Goal: Task Accomplishment & Management: Complete application form

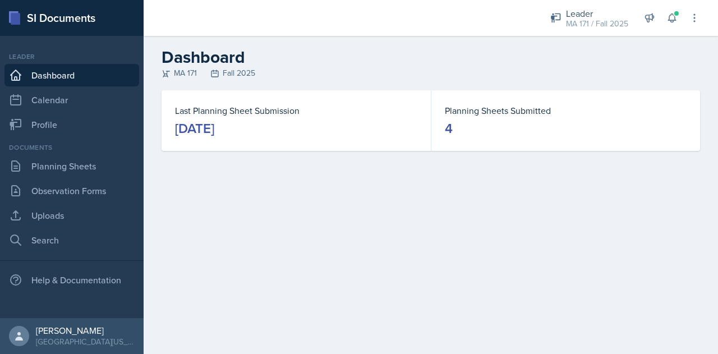
click at [608, 34] on div "Leader MA 171 / Fall 2025 Mentor [PERSON_NAME]'s Groups / Fall 2025 Mentor [PER…" at bounding box center [617, 18] width 165 height 36
click at [594, 26] on div "MA 171 / Fall 2025" at bounding box center [597, 24] width 62 height 12
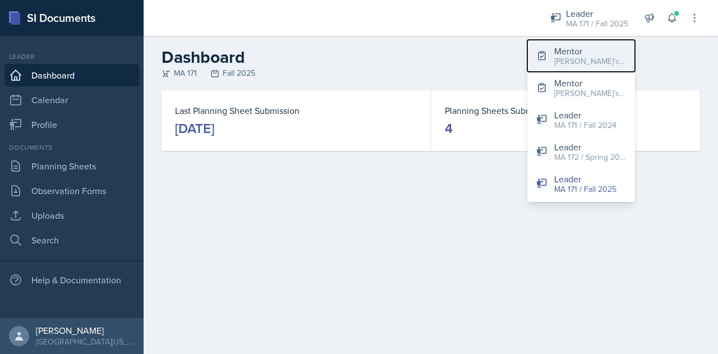
click at [597, 68] on button "Mentor [PERSON_NAME]'s Groups / Fall 2025" at bounding box center [581, 56] width 108 height 32
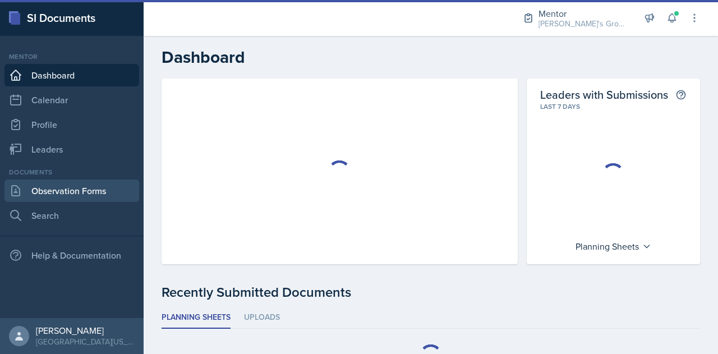
click at [117, 194] on link "Observation Forms" at bounding box center [71, 191] width 135 height 22
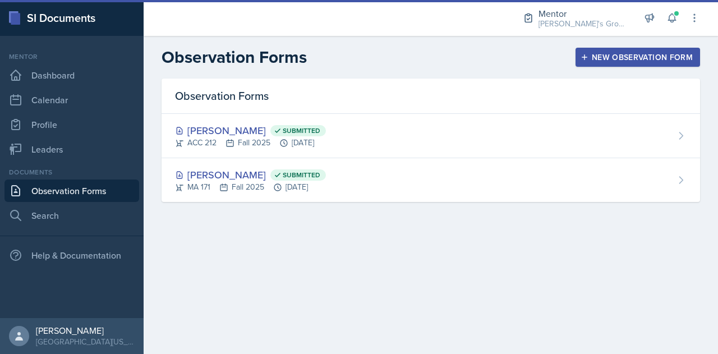
click at [631, 59] on div "New Observation Form" at bounding box center [638, 57] width 110 height 9
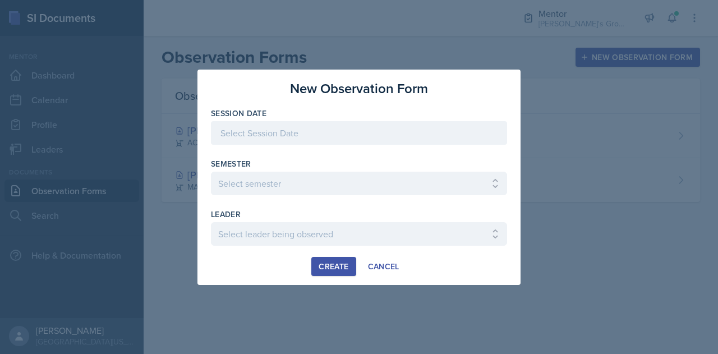
click at [349, 134] on div at bounding box center [359, 133] width 296 height 24
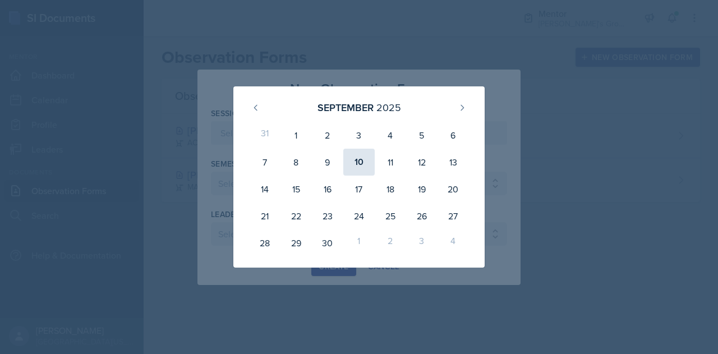
click at [365, 157] on div "10" at bounding box center [358, 162] width 31 height 27
type input "[DATE]"
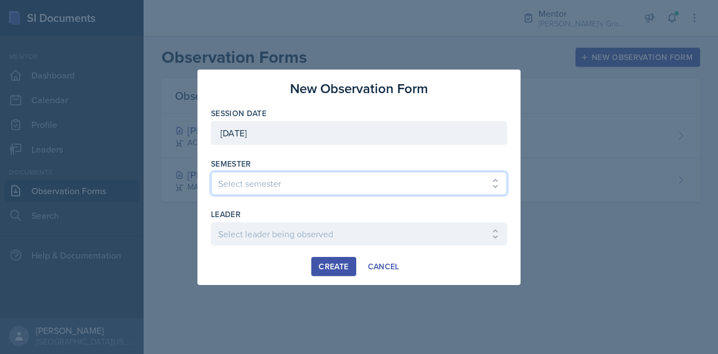
click at [342, 178] on select "Select semester All Fall 2021 Spring 2022 Fall 2022 Fall 2023 Spring 2023 Sprin…" at bounding box center [359, 184] width 296 height 24
select select "19fb88f7-c89b-4031-b5a0-458fd49807a1"
click at [211, 172] on select "Select semester All Fall 2021 Spring 2022 Fall 2022 Fall 2023 Spring 2023 Sprin…" at bounding box center [359, 184] width 296 height 24
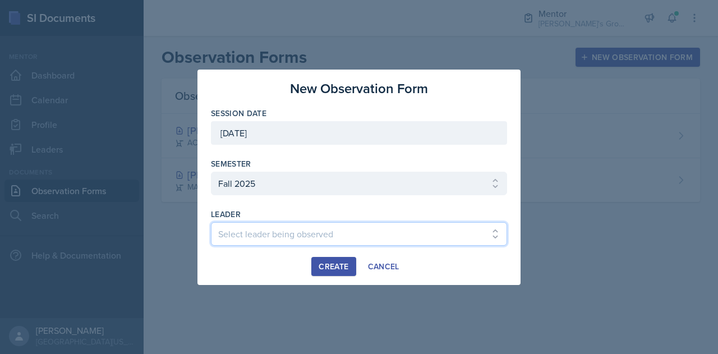
click at [348, 236] on select "Select leader being observed [PERSON_NAME] / [GEOGRAPHIC_DATA] 172 / [PERSON_NA…" at bounding box center [359, 234] width 296 height 24
select select "ce11e3d3-9a5e-4b32-becc-f6c4e3a6d34d"
click at [211, 222] on select "Select leader being observed [PERSON_NAME] / [GEOGRAPHIC_DATA] 172 / [PERSON_NA…" at bounding box center [359, 234] width 296 height 24
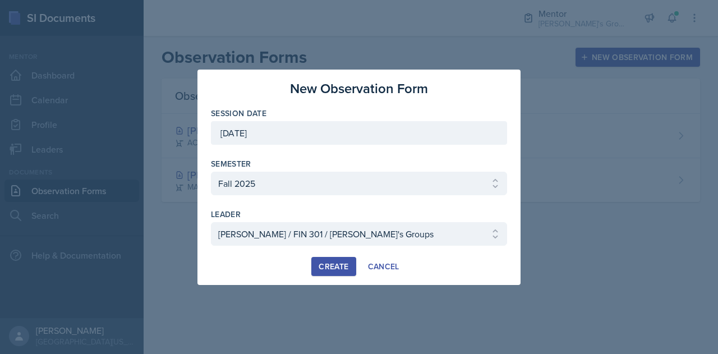
click at [338, 265] on div "Create" at bounding box center [334, 266] width 30 height 9
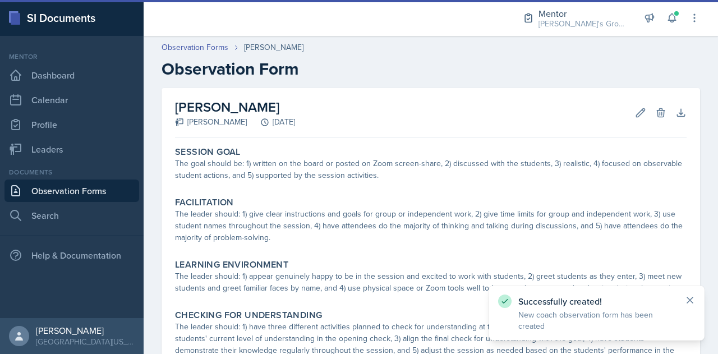
click at [691, 302] on icon at bounding box center [689, 300] width 11 height 11
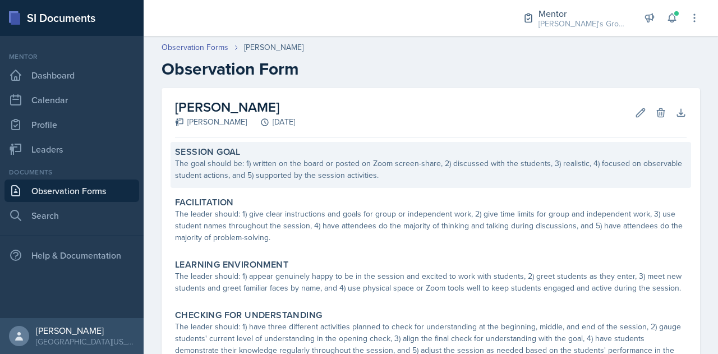
click at [422, 177] on div "The goal should be: 1) written on the board or posted on Zoom screen-share, 2) …" at bounding box center [431, 170] width 512 height 24
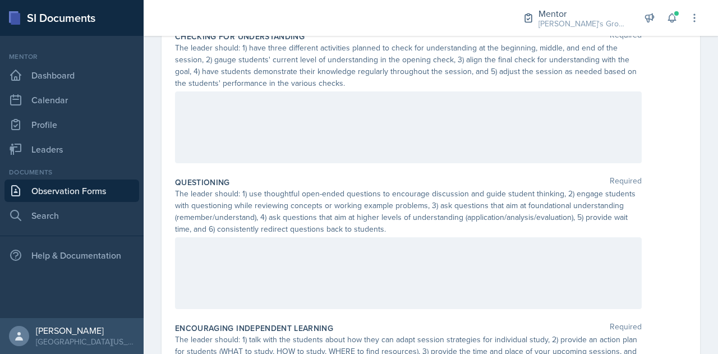
scroll to position [645, 0]
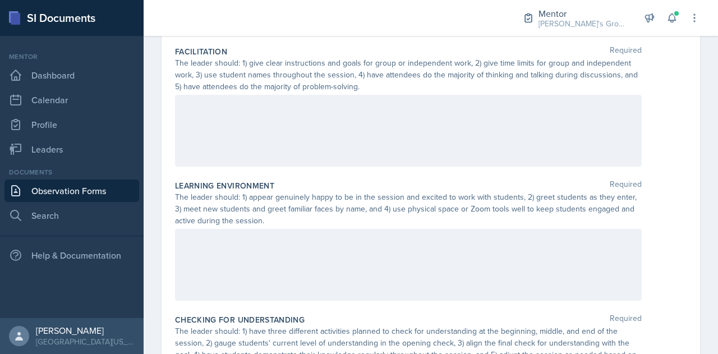
scroll to position [0, 0]
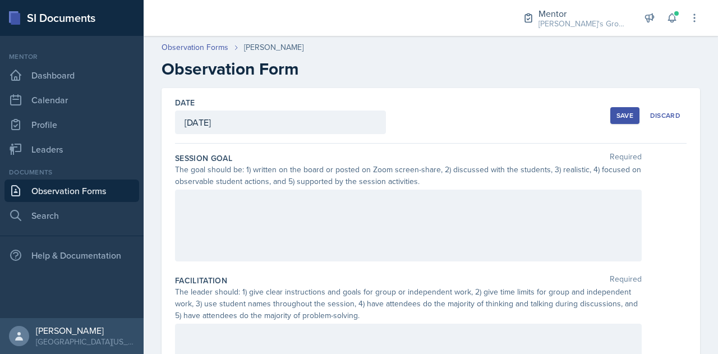
click at [443, 238] on div at bounding box center [408, 226] width 467 height 72
click at [293, 233] on div at bounding box center [408, 226] width 467 height 72
click at [255, 237] on div at bounding box center [408, 226] width 467 height 72
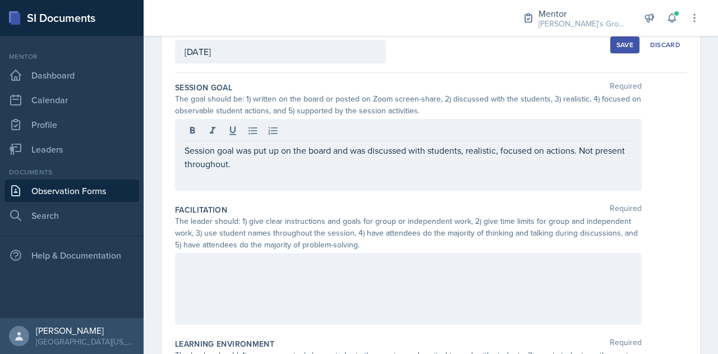
click at [329, 275] on div at bounding box center [408, 289] width 467 height 72
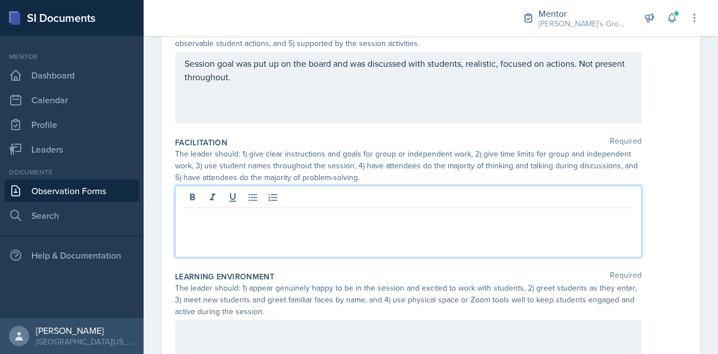
scroll to position [156, 0]
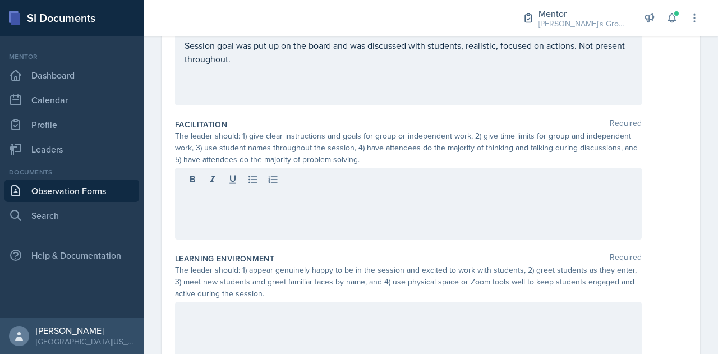
click at [309, 219] on div at bounding box center [408, 204] width 467 height 72
click at [303, 212] on div at bounding box center [408, 204] width 467 height 72
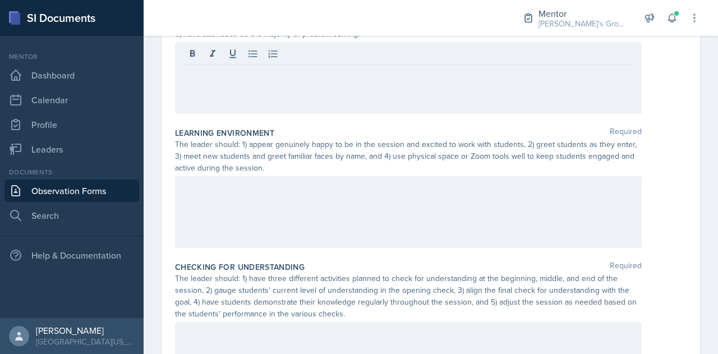
click at [286, 208] on div at bounding box center [408, 212] width 467 height 72
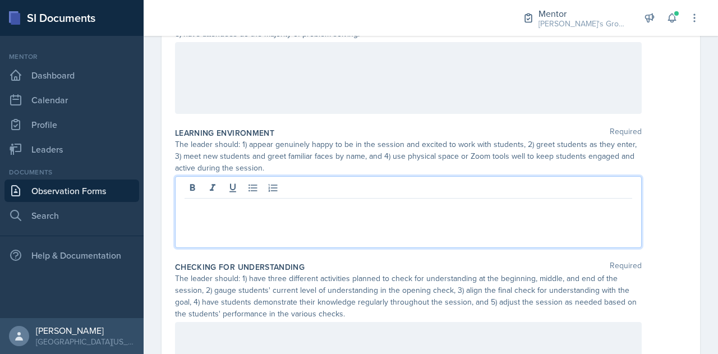
scroll to position [301, 0]
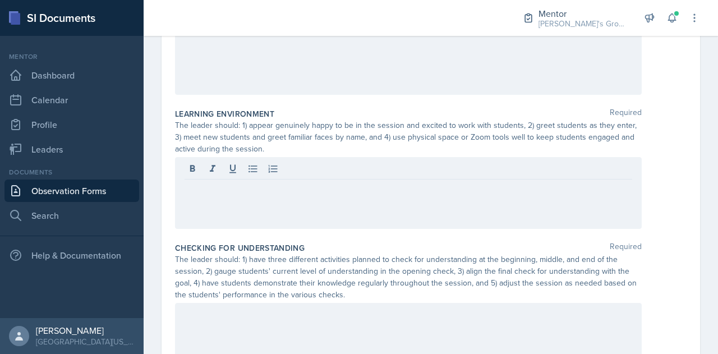
click at [303, 200] on div at bounding box center [408, 193] width 467 height 72
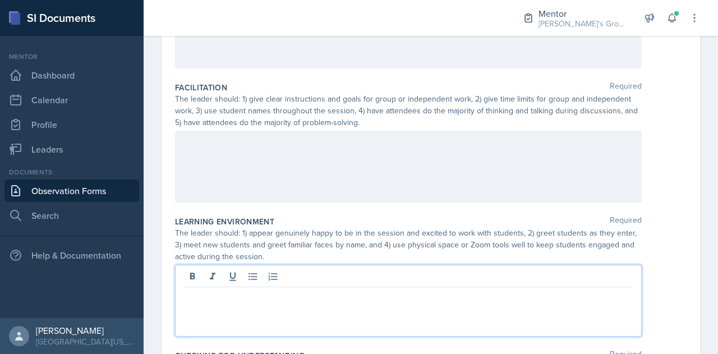
scroll to position [160, 0]
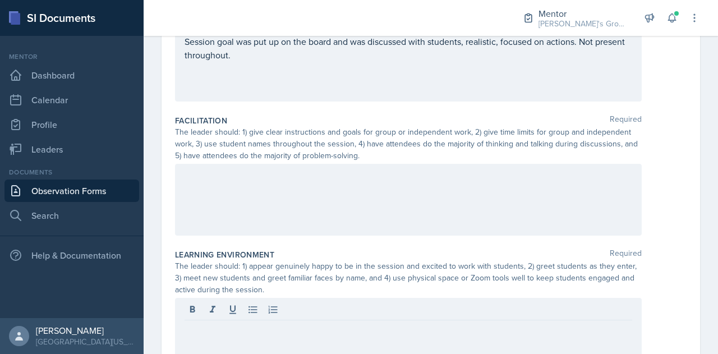
click at [274, 231] on div at bounding box center [408, 200] width 467 height 72
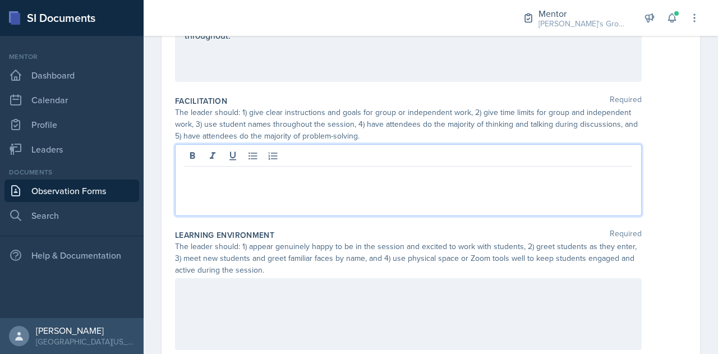
click at [285, 115] on div "The leader should: 1) give clear instructions and goals for group or independen…" at bounding box center [408, 124] width 467 height 35
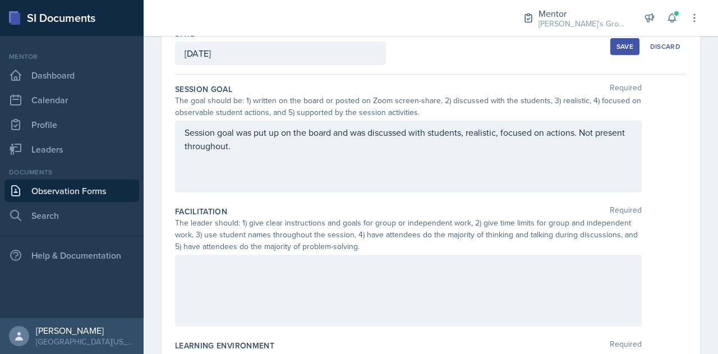
scroll to position [68, 0]
click at [328, 165] on div "Session goal was put up on the board and was discussed with students, realistic…" at bounding box center [408, 157] width 467 height 72
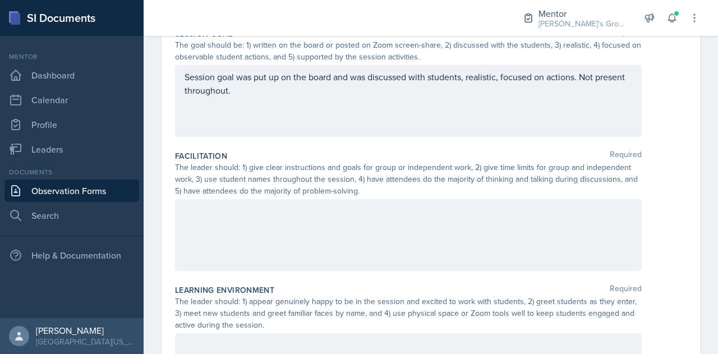
scroll to position [120, 0]
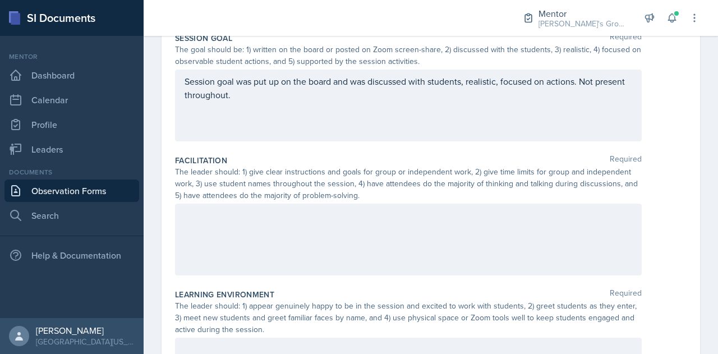
click at [272, 242] on div at bounding box center [408, 240] width 467 height 72
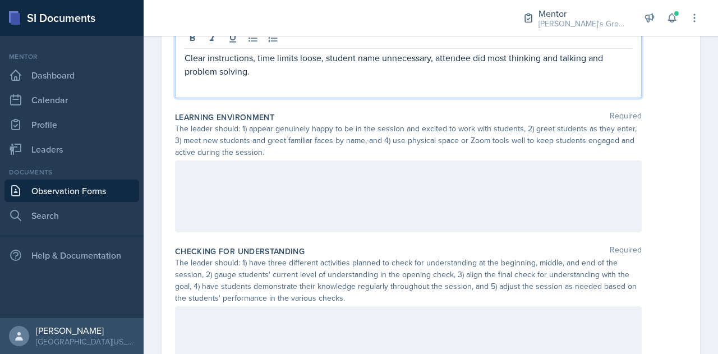
click at [283, 206] on div at bounding box center [408, 196] width 467 height 72
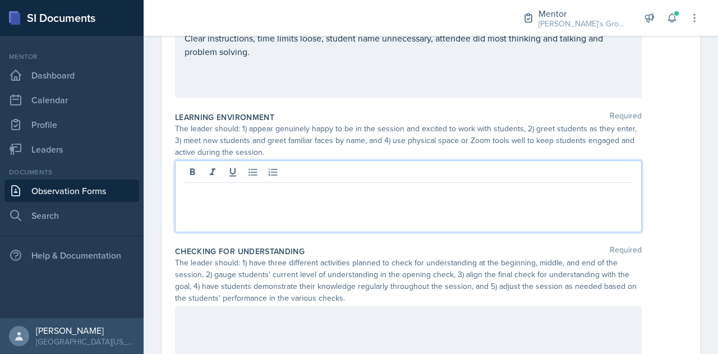
scroll to position [297, 0]
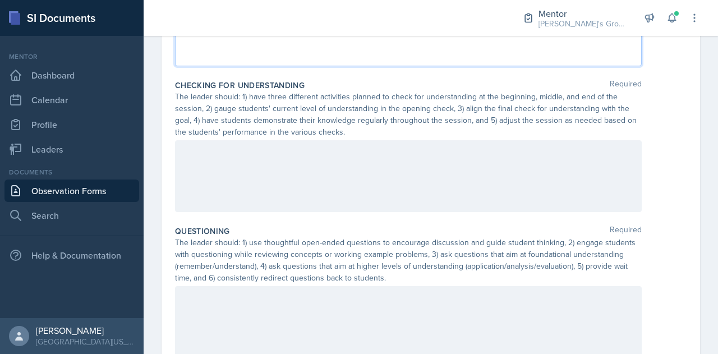
click at [293, 186] on div at bounding box center [408, 176] width 467 height 72
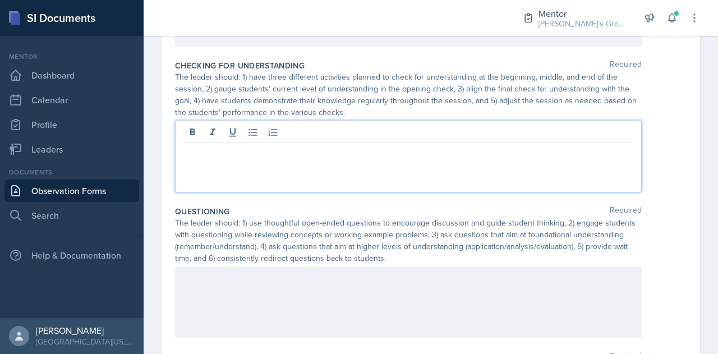
click at [277, 175] on div at bounding box center [408, 157] width 467 height 72
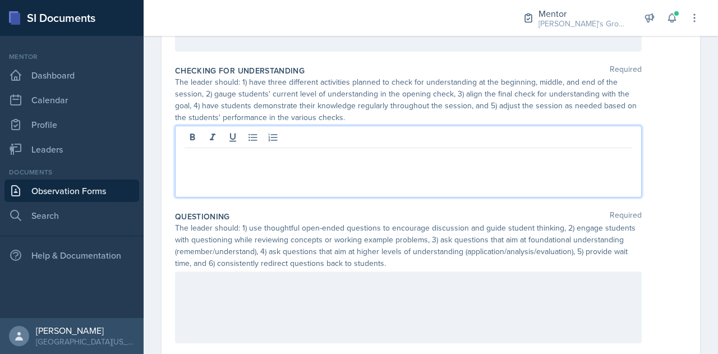
scroll to position [477, 0]
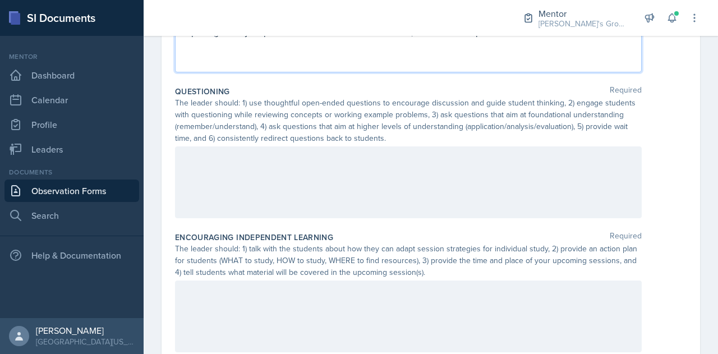
click at [307, 195] on div at bounding box center [408, 182] width 467 height 72
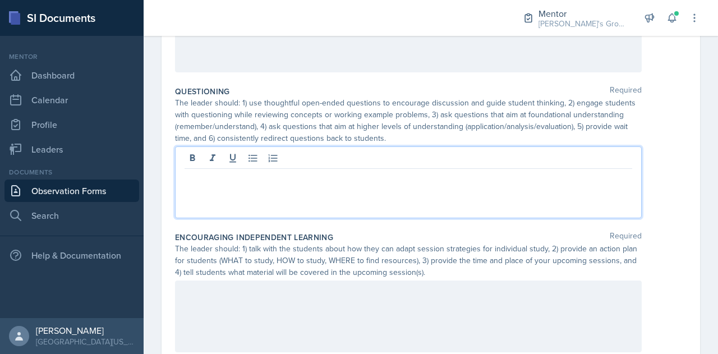
scroll to position [603, 0]
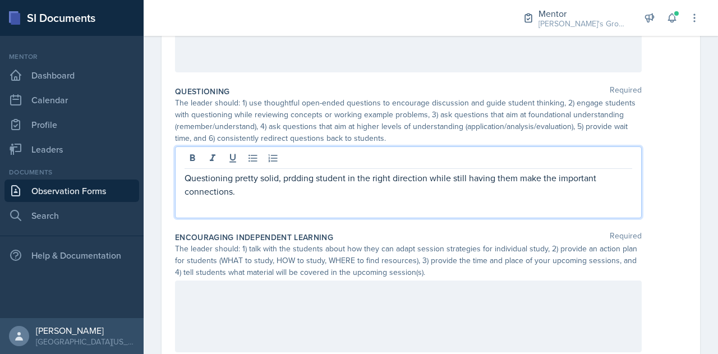
click at [291, 180] on p "Questioning pretty solid, prdding student in the right direction while still ha…" at bounding box center [409, 184] width 448 height 27
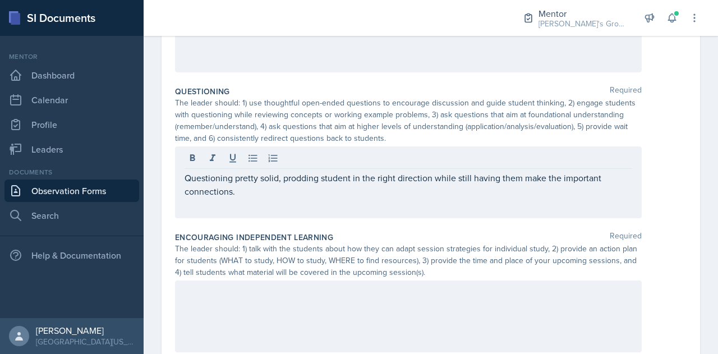
click at [320, 199] on div "Questioning pretty solid, prodding student in the right direction while still h…" at bounding box center [408, 182] width 467 height 72
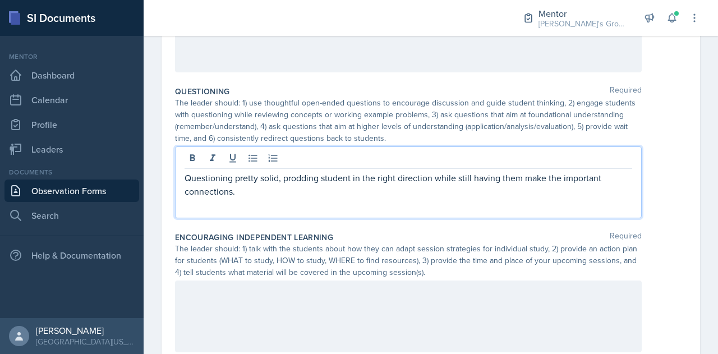
click at [320, 199] on div "Questioning pretty solid, prodding student in the right direction while still h…" at bounding box center [408, 182] width 467 height 72
click at [315, 186] on p "Questioning pretty solid, prodding student in the right direction while still h…" at bounding box center [409, 184] width 448 height 27
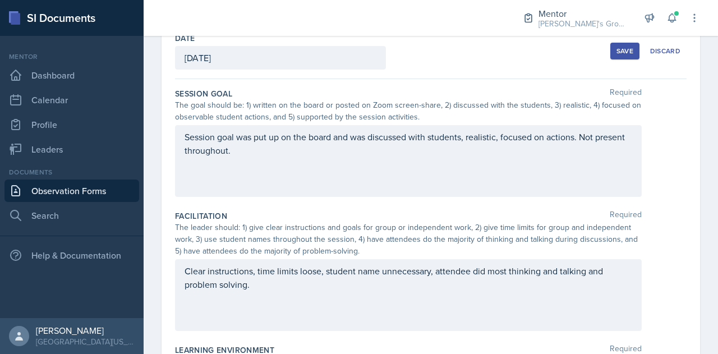
scroll to position [0, 0]
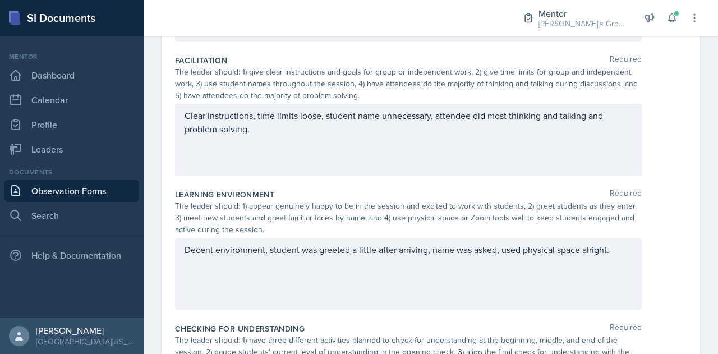
click at [315, 155] on div "Clear instructions, time limits loose, student name unnecessary, attendee did m…" at bounding box center [408, 140] width 467 height 72
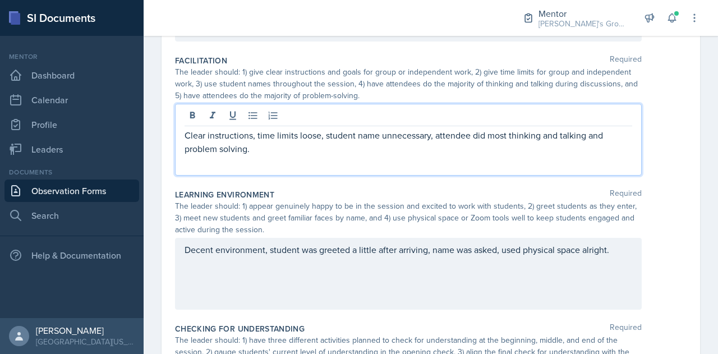
scroll to position [239, 0]
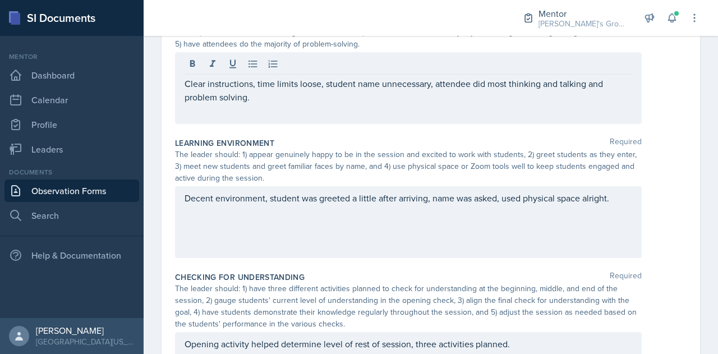
click at [597, 215] on div "Decent environment, student was greeted a little after arriving, name was asked…" at bounding box center [408, 222] width 467 height 72
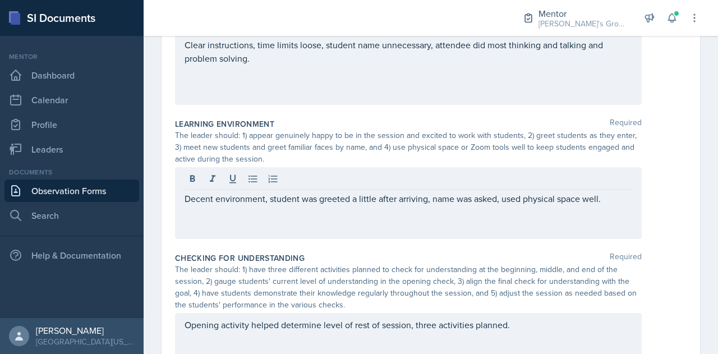
click at [581, 338] on div "Opening activity helped determine level of rest of session, three activities pl…" at bounding box center [408, 349] width 467 height 72
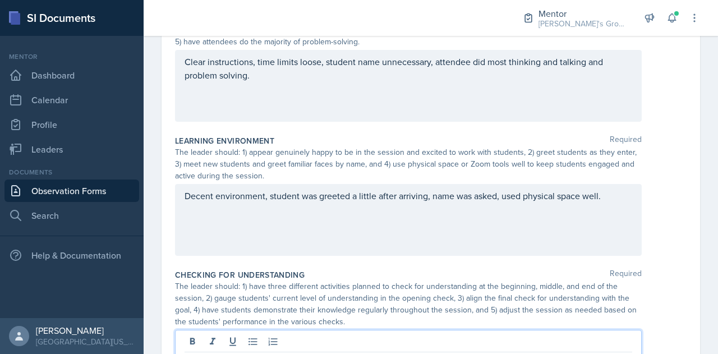
scroll to position [274, 0]
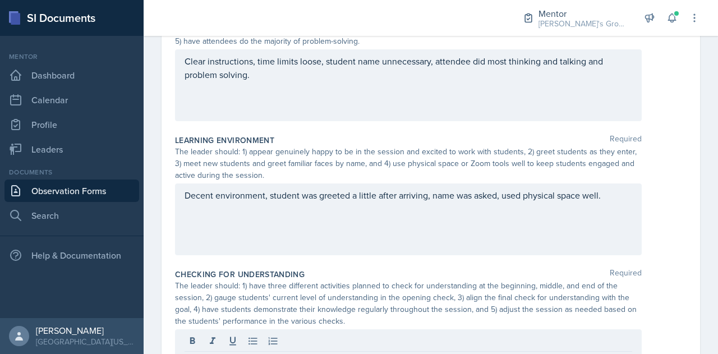
click at [659, 216] on div "Decent environment, student was greeted a little after arriving, name was asked…" at bounding box center [431, 219] width 512 height 72
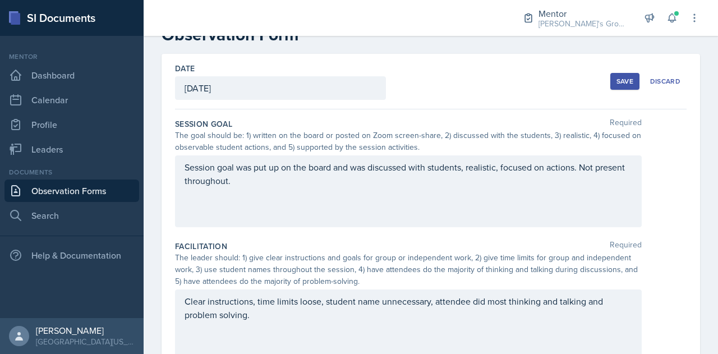
scroll to position [0, 0]
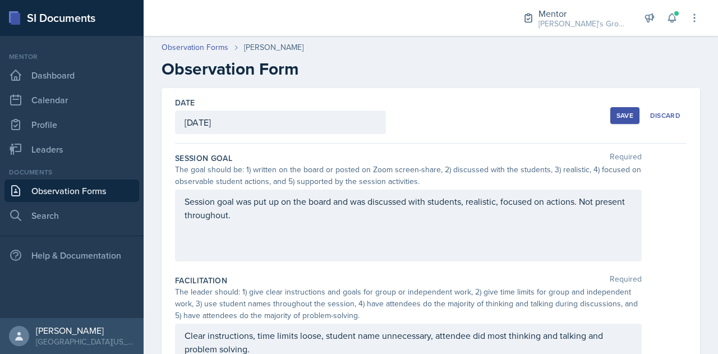
click at [181, 204] on div "Session goal was put up on the board and was discussed with students, realistic…" at bounding box center [408, 226] width 467 height 72
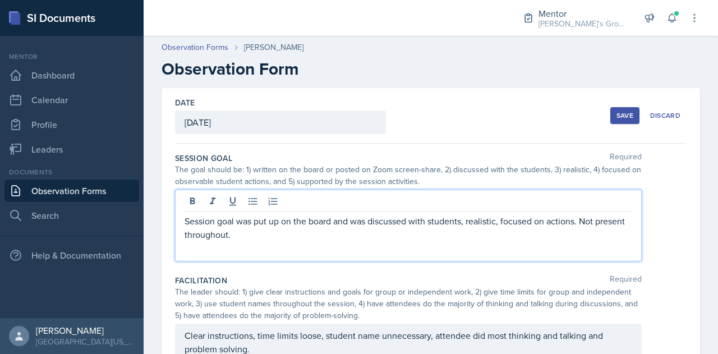
click at [186, 222] on p "Session goal was put up on the board and was discussed with students, realistic…" at bounding box center [409, 227] width 448 height 27
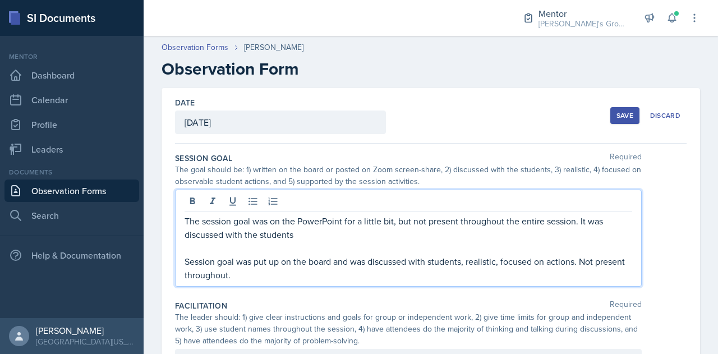
click at [583, 223] on p "The session goal was on the PowerPoint for a little bit, but not present throug…" at bounding box center [409, 227] width 448 height 27
click at [575, 224] on p "The session goal was on the PowerPoint for a little bit, but not present throug…" at bounding box center [409, 227] width 448 height 27
click at [559, 235] on p "The session goal was on the PowerPoint for a little bit, but not present throug…" at bounding box center [409, 227] width 448 height 27
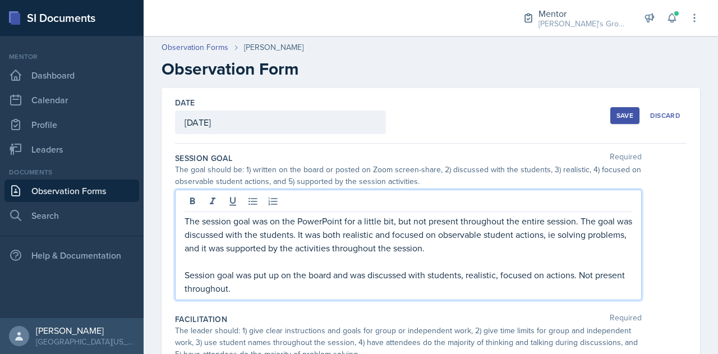
scroll to position [38, 0]
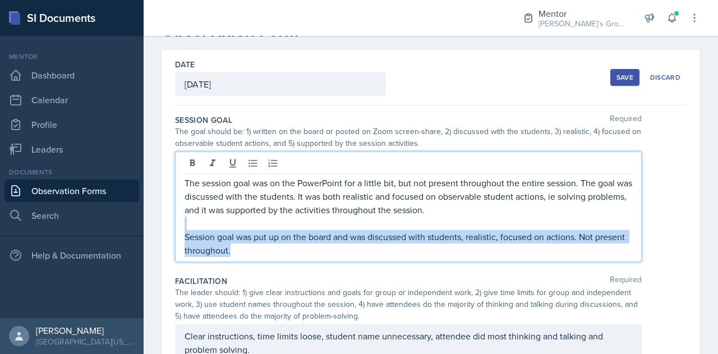
drag, startPoint x: 412, startPoint y: 245, endPoint x: 253, endPoint y: 218, distance: 161.1
click at [253, 218] on div "The session goal was on the PowerPoint for a little bit, but not present throug…" at bounding box center [409, 216] width 448 height 81
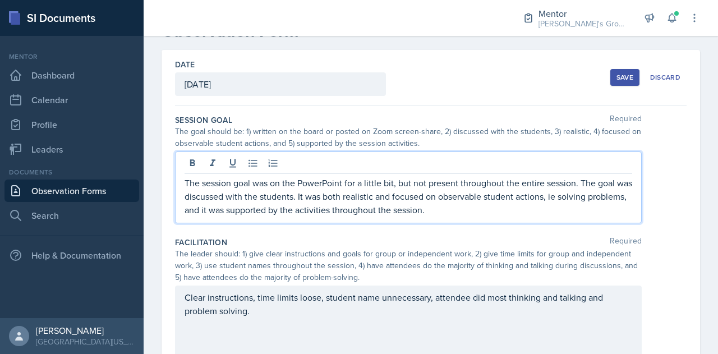
click at [574, 198] on p "The session goal was on the PowerPoint for a little bit, but not present throug…" at bounding box center [409, 196] width 448 height 40
click at [553, 216] on div "The session goal was on the PowerPoint for a little bit, but not present throug…" at bounding box center [408, 187] width 467 height 72
click at [543, 205] on p "The session goal was on the PowerPoint for a little bit, but not present throug…" at bounding box center [409, 196] width 448 height 40
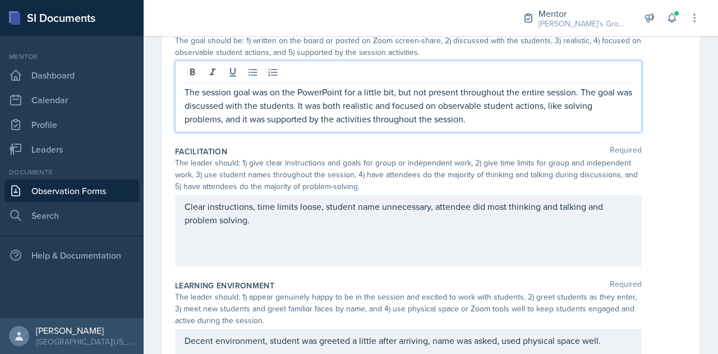
click at [410, 241] on div "Clear instructions, time limits loose, student name unnecessary, attendee did m…" at bounding box center [408, 231] width 467 height 72
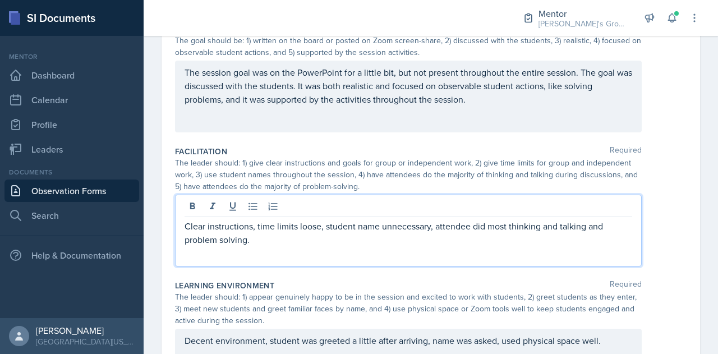
scroll to position [148, 0]
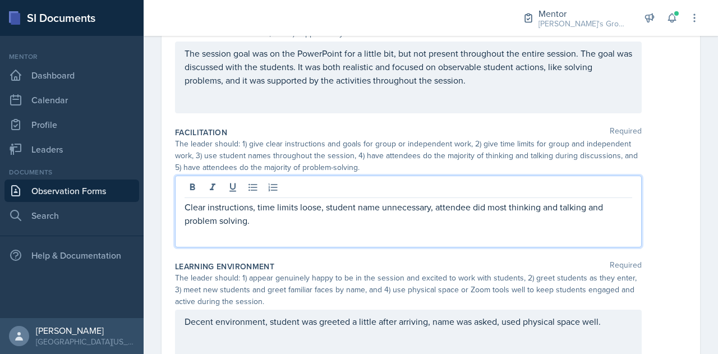
click at [185, 204] on p "Clear instructions, time limits loose, student name unnecessary, attendee did m…" at bounding box center [409, 213] width 448 height 27
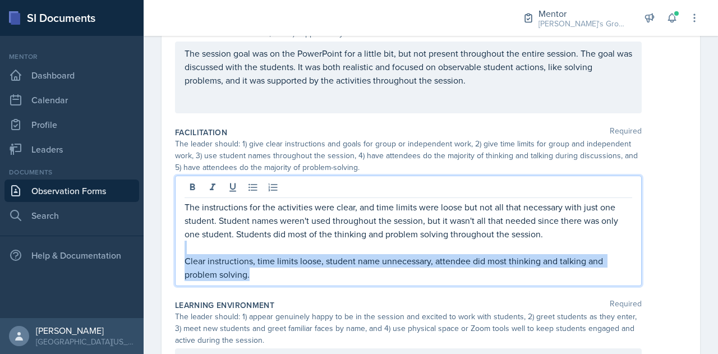
drag, startPoint x: 252, startPoint y: 272, endPoint x: 205, endPoint y: 247, distance: 53.2
click at [205, 247] on div "The instructions for the activities were clear, and time limits were loose but …" at bounding box center [409, 240] width 448 height 81
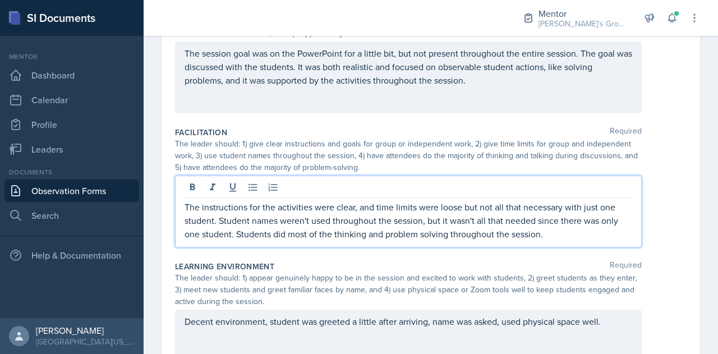
click at [562, 234] on p "The instructions for the activities were clear, and time limits were loose but …" at bounding box center [409, 220] width 448 height 40
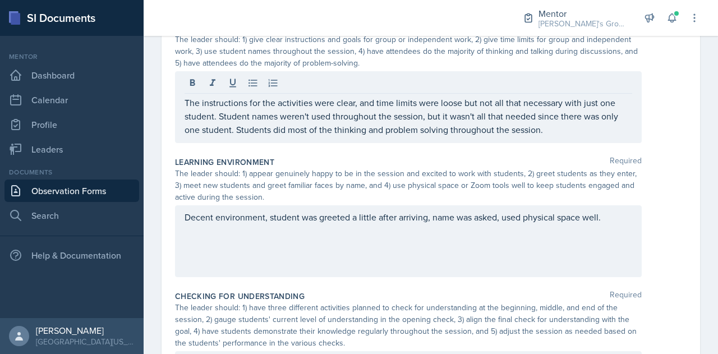
click at [386, 244] on div "Decent environment, student was greeted a little after arriving, name was asked…" at bounding box center [408, 241] width 467 height 72
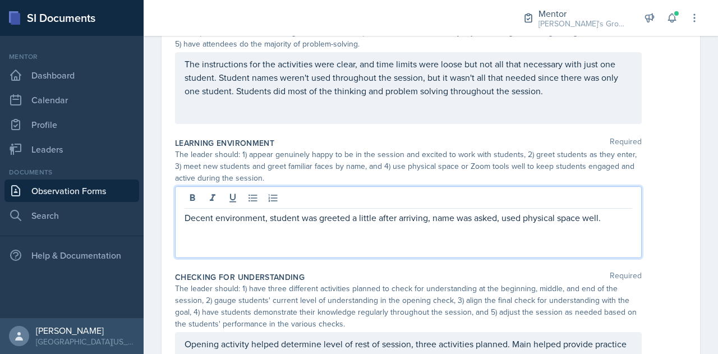
click at [185, 217] on p "Decent environment, student was greeted a little after arriving, name was asked…" at bounding box center [409, 217] width 448 height 13
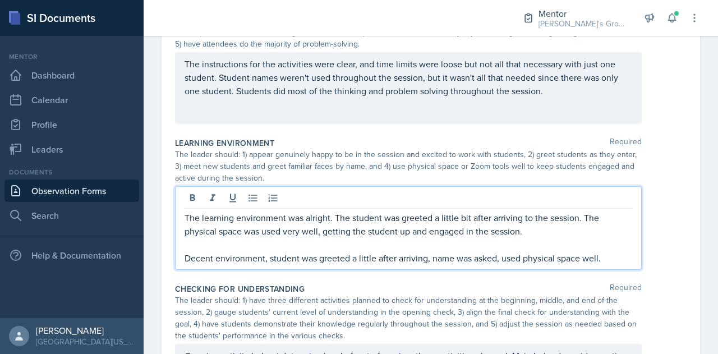
click at [381, 238] on p at bounding box center [409, 244] width 448 height 13
click at [411, 251] on p "Decent environment, student was greeted a little after arriving, name was asked…" at bounding box center [409, 257] width 448 height 13
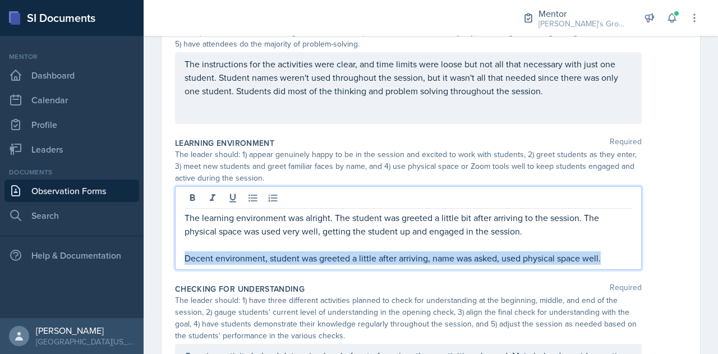
click at [411, 251] on p "Decent environment, student was greeted a little after arriving, name was asked…" at bounding box center [409, 257] width 448 height 13
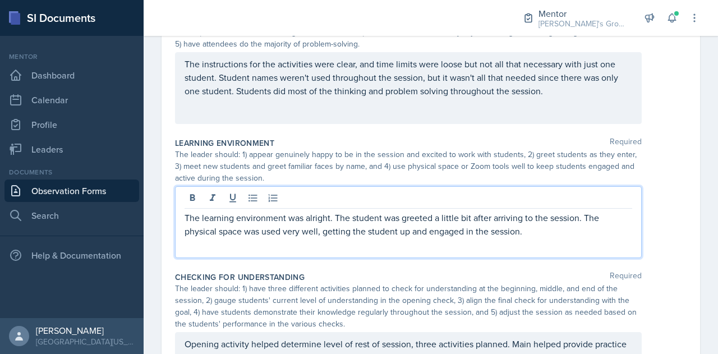
click at [578, 217] on p "The learning environment was alright. The student was greeted a little bit afte…" at bounding box center [409, 224] width 448 height 27
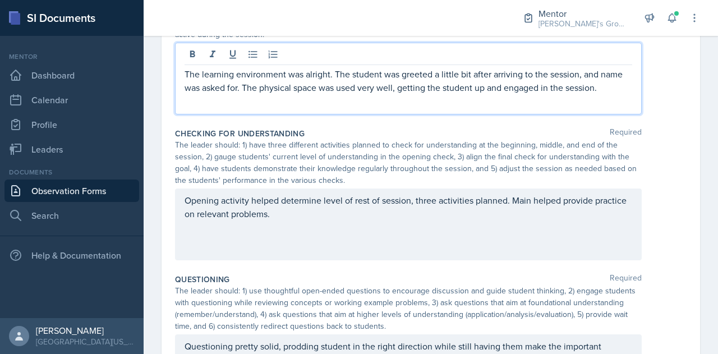
click at [394, 243] on div "Opening activity helped determine level of rest of session, three activities pl…" at bounding box center [408, 224] width 467 height 72
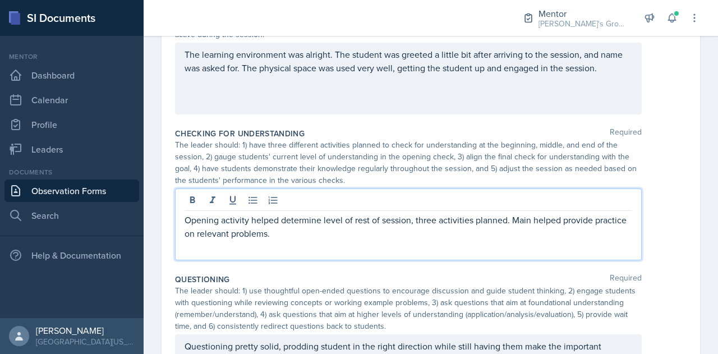
scroll to position [435, 0]
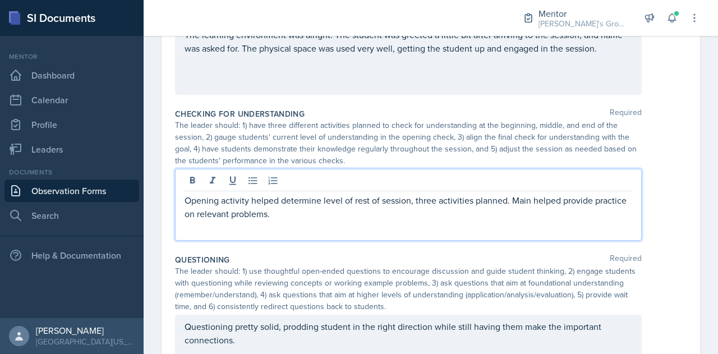
click at [182, 199] on div "Opening activity helped determine level of rest of session, three activities pl…" at bounding box center [408, 205] width 467 height 72
click at [185, 203] on p "Opening activity helped determine level of rest of session, three activities pl…" at bounding box center [409, 207] width 448 height 27
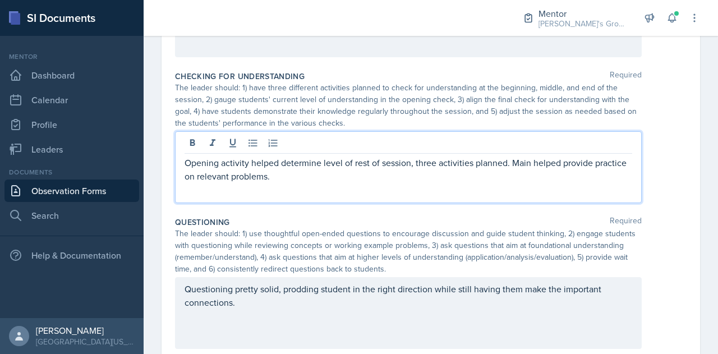
scroll to position [471, 0]
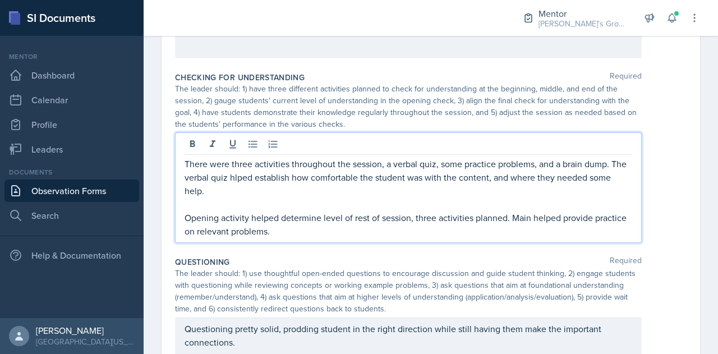
click at [250, 174] on p "There were three activities throughout the session, a verbal quiz, some practic…" at bounding box center [409, 177] width 448 height 40
click at [257, 190] on p "There were three activities throughout the session, a verbal quiz, some practic…" at bounding box center [409, 177] width 448 height 40
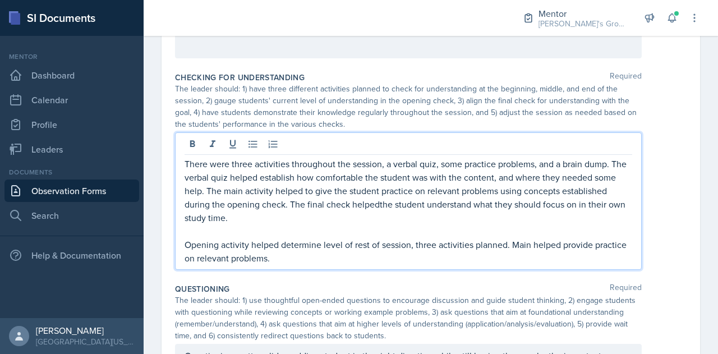
click at [429, 207] on p "There were three activities throughout the session, a verbal quiz, some practic…" at bounding box center [409, 190] width 448 height 67
click at [426, 213] on p "There were three activities throughout the session, a verbal quiz, some practic…" at bounding box center [409, 190] width 448 height 67
click at [411, 262] on p "Opening activity helped determine level of rest of session, three activities pl…" at bounding box center [409, 251] width 448 height 27
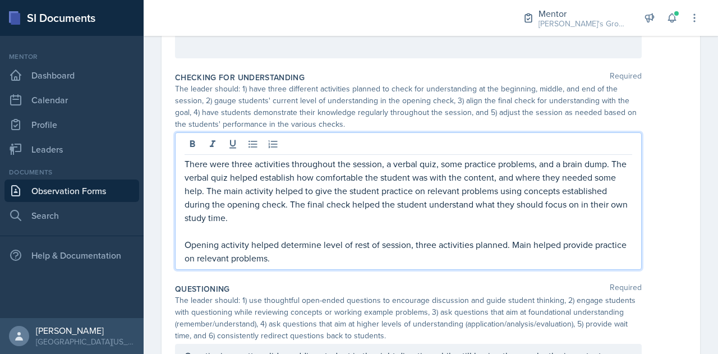
click at [411, 262] on p "Opening activity helped determine level of rest of session, three activities pl…" at bounding box center [409, 251] width 448 height 27
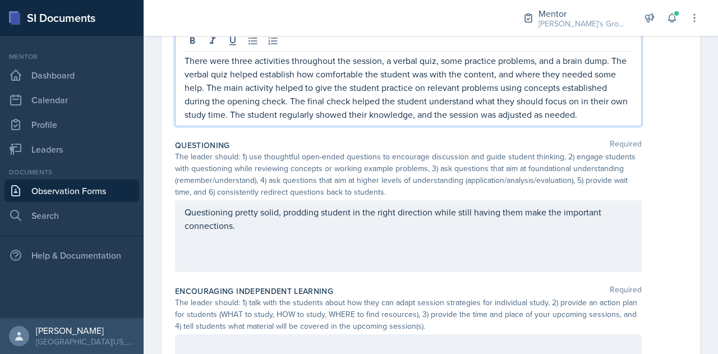
click at [347, 232] on p "Questioning pretty solid, prodding student in the right direction while still h…" at bounding box center [409, 218] width 448 height 27
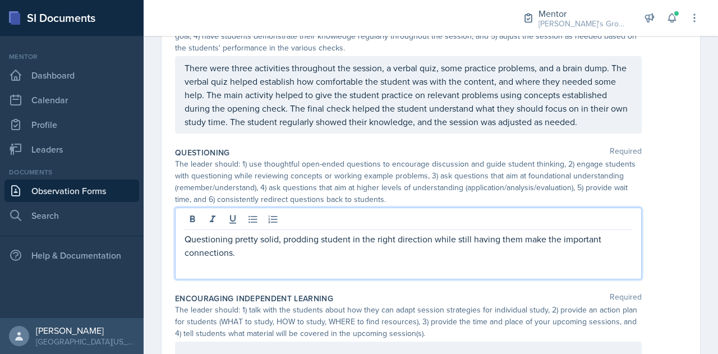
scroll to position [548, 0]
click at [255, 259] on p "Questioning pretty solid, prodding student in the right direction while still h…" at bounding box center [409, 245] width 448 height 27
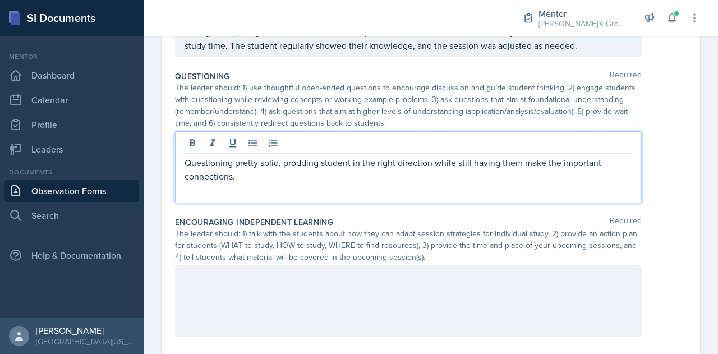
scroll to position [624, 0]
click at [275, 183] on p "Questioning pretty solid, prodding student in the right direction while still h…" at bounding box center [409, 169] width 448 height 27
click at [186, 176] on p "Questioning pretty solid, prodding student in the right direction while still h…" at bounding box center [409, 169] width 448 height 27
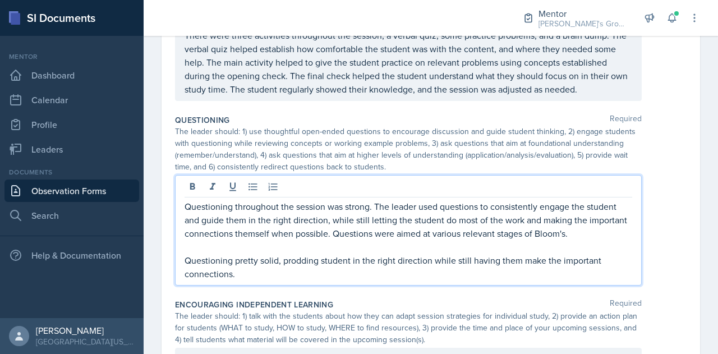
scroll to position [604, 0]
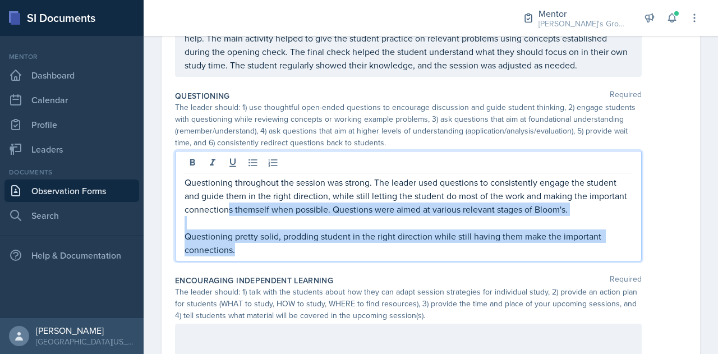
drag, startPoint x: 341, startPoint y: 265, endPoint x: 268, endPoint y: 223, distance: 84.5
click at [268, 223] on div "Questioning throughout the session was strong. The leader used questions to con…" at bounding box center [409, 216] width 448 height 81
click at [268, 216] on p "Questioning throughout the session was strong. The leader used questions to con…" at bounding box center [409, 196] width 448 height 40
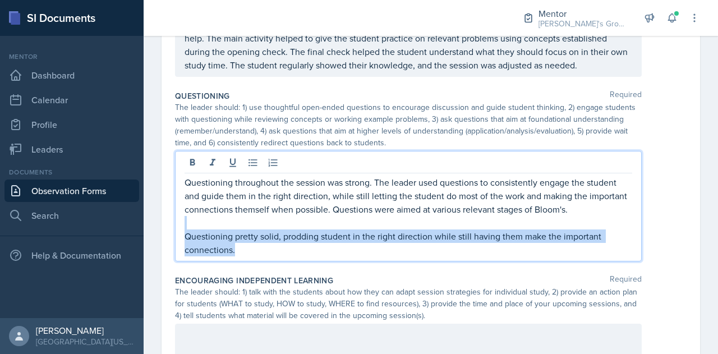
drag, startPoint x: 254, startPoint y: 260, endPoint x: 231, endPoint y: 234, distance: 35.0
click at [231, 234] on div "Questioning throughout the session was strong. The leader used questions to con…" at bounding box center [409, 216] width 448 height 81
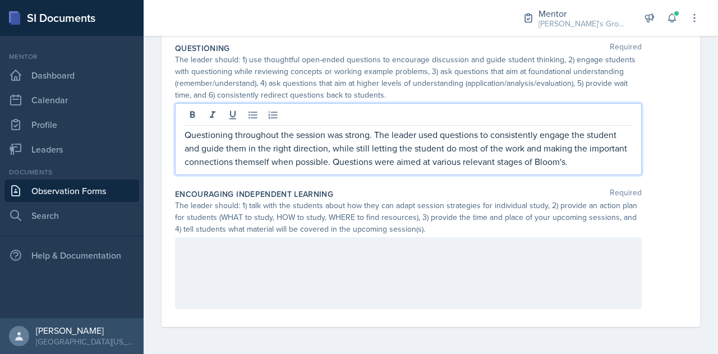
click at [296, 290] on div at bounding box center [408, 273] width 467 height 72
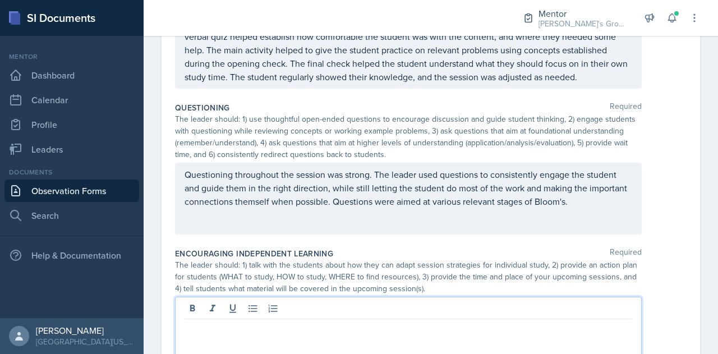
scroll to position [664, 0]
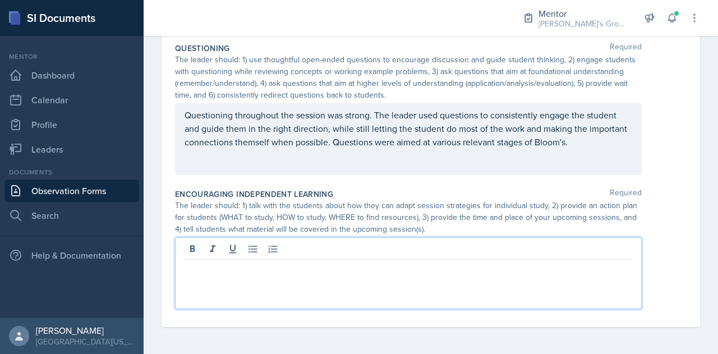
click at [300, 291] on div at bounding box center [408, 273] width 467 height 72
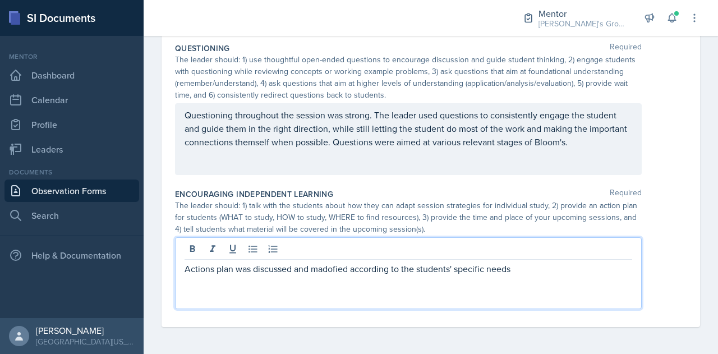
click at [323, 270] on p "Actions plan was discussed and madofied according to the students' specific nee…" at bounding box center [409, 268] width 448 height 13
click at [522, 277] on div "Actions plan was discussed and modified according to the students' specific nee…" at bounding box center [408, 273] width 467 height 72
click at [521, 271] on p "Actions plan was discussed and modified according to the students' specific nee…" at bounding box center [409, 268] width 448 height 13
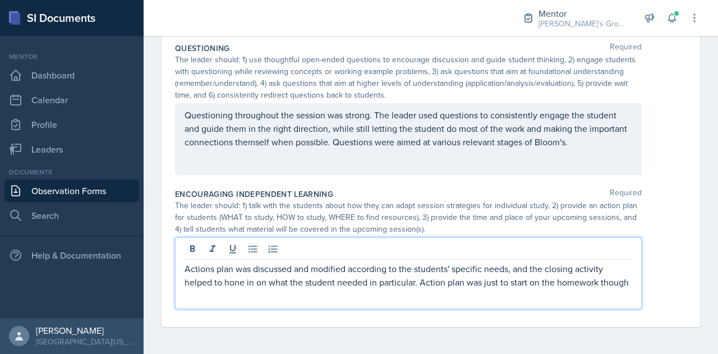
click at [421, 283] on p "Actions plan was discussed and modified according to the students' specific nee…" at bounding box center [409, 275] width 448 height 27
click at [425, 298] on p "Actions plan was discussed and modified according to the students' specific nee…" at bounding box center [409, 282] width 448 height 40
click at [448, 201] on div "The leader should: 1) talk with the students about how they can adapt session s…" at bounding box center [408, 217] width 467 height 35
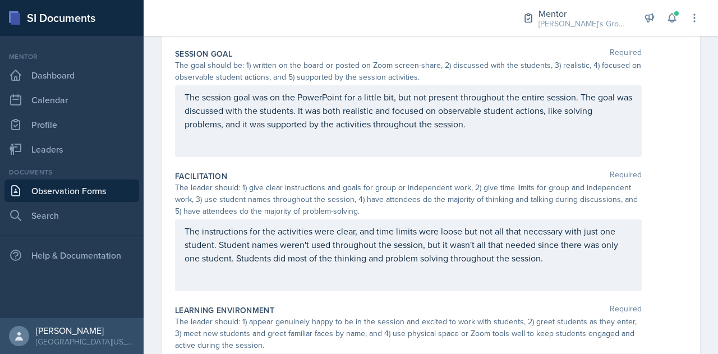
scroll to position [0, 0]
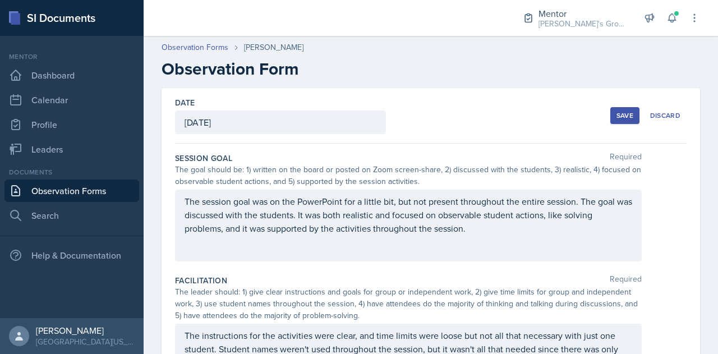
click at [617, 112] on div "Save" at bounding box center [625, 115] width 17 height 9
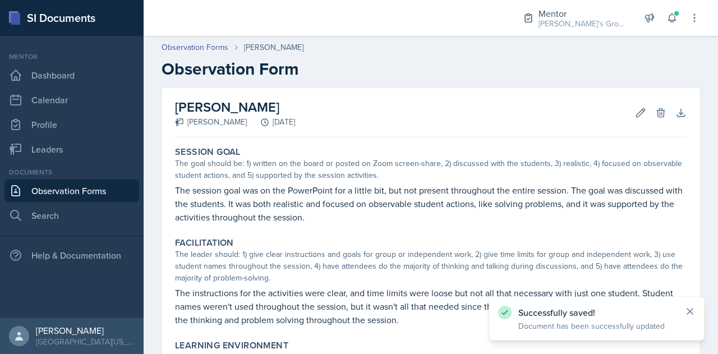
click at [691, 311] on icon at bounding box center [689, 311] width 11 height 11
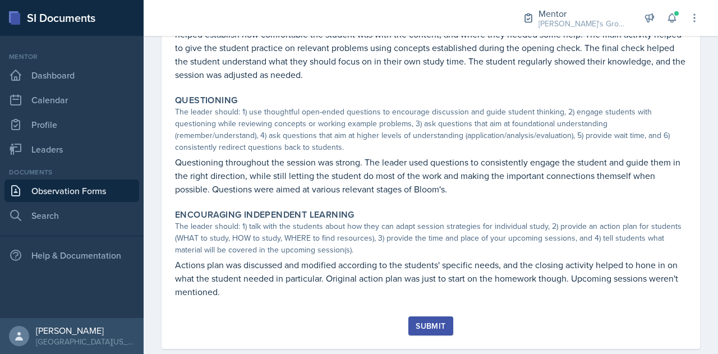
scroll to position [485, 0]
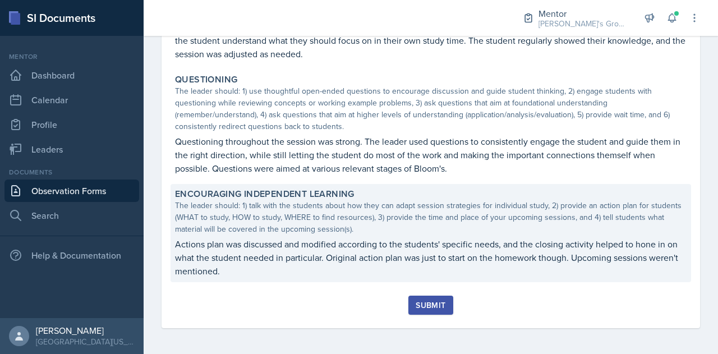
click at [376, 241] on p "Actions plan was discussed and modified according to the students' specific nee…" at bounding box center [431, 257] width 512 height 40
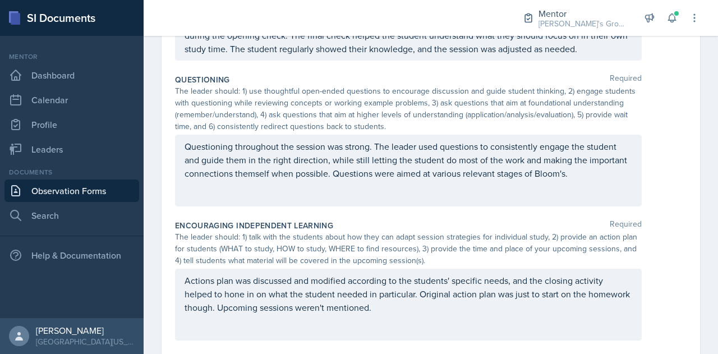
scroll to position [664, 0]
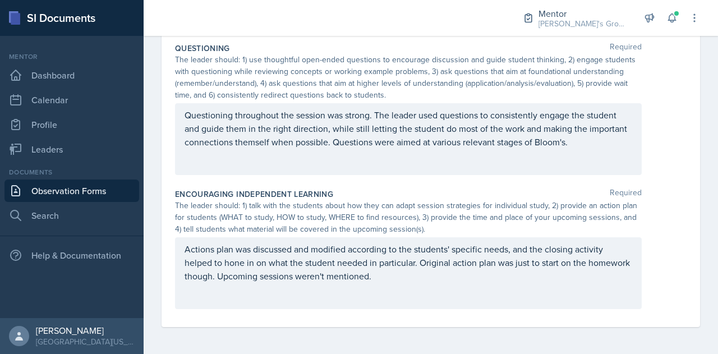
click at [450, 289] on div "Actions plan was discussed and modified according to the students' specific nee…" at bounding box center [408, 273] width 467 height 72
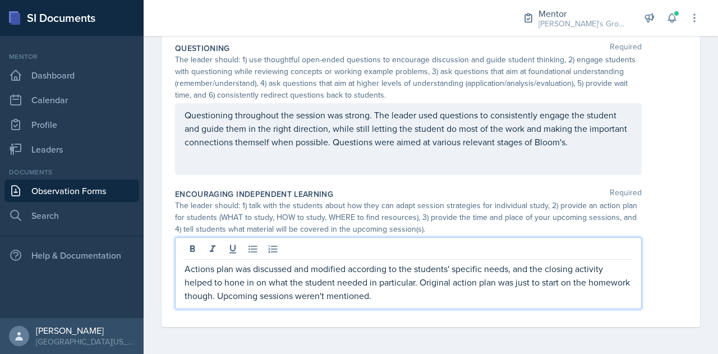
click at [433, 301] on p "Actions plan was discussed and modified according to the students' specific nee…" at bounding box center [409, 282] width 448 height 40
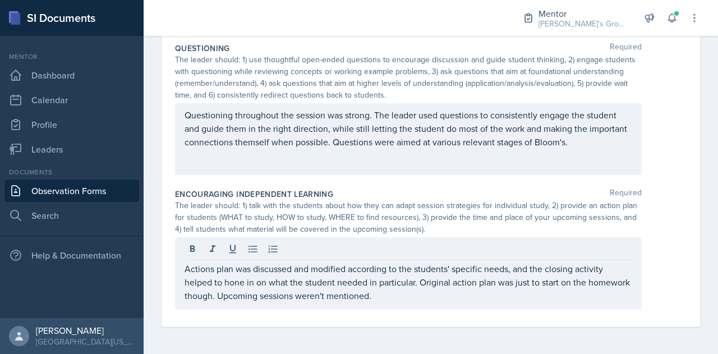
drag, startPoint x: 453, startPoint y: 303, endPoint x: 417, endPoint y: 283, distance: 40.7
click at [417, 283] on div "Actions plan was discussed and modified according to the students' specific nee…" at bounding box center [408, 273] width 467 height 72
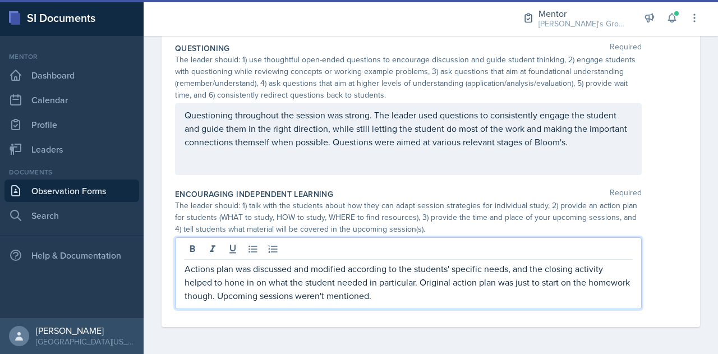
click at [417, 283] on p "Actions plan was discussed and modified according to the students' specific nee…" at bounding box center [409, 282] width 448 height 40
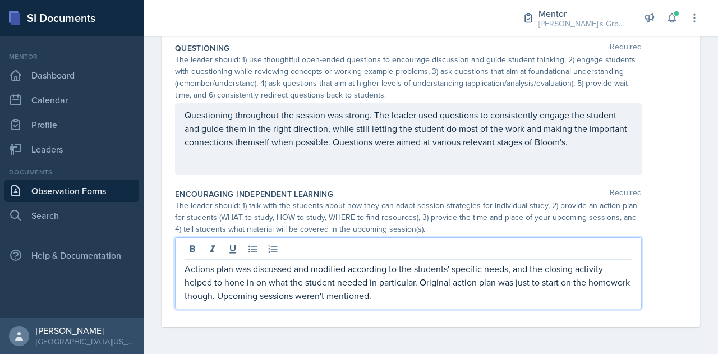
click at [470, 288] on p "Actions plan was discussed and modified according to the students' specific nee…" at bounding box center [409, 282] width 448 height 40
drag, startPoint x: 434, startPoint y: 292, endPoint x: 264, endPoint y: 291, distance: 170.5
click at [264, 291] on p "Actions plan was discussed and modified according to the students' specific nee…" at bounding box center [409, 282] width 448 height 40
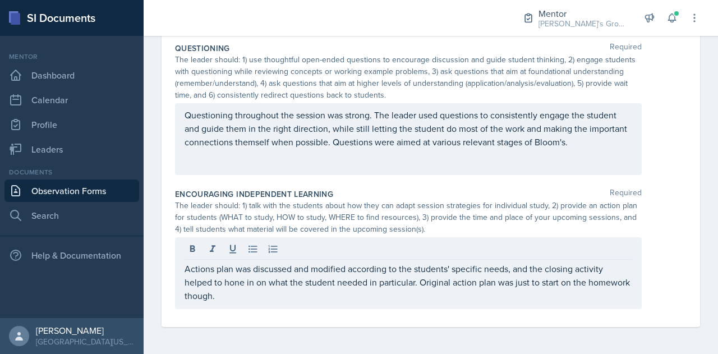
click at [677, 216] on div "The leader should: 1) talk with the students about how they can adapt session s…" at bounding box center [431, 217] width 512 height 35
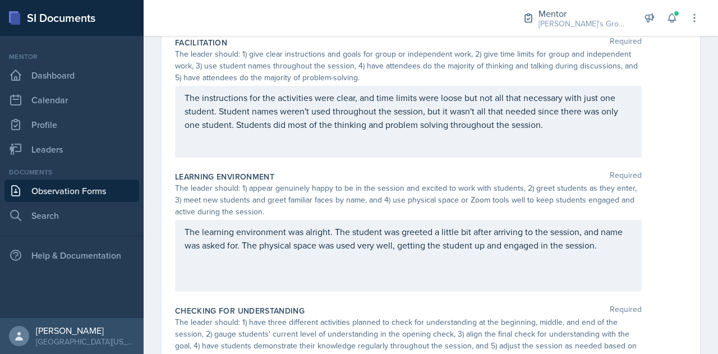
scroll to position [0, 0]
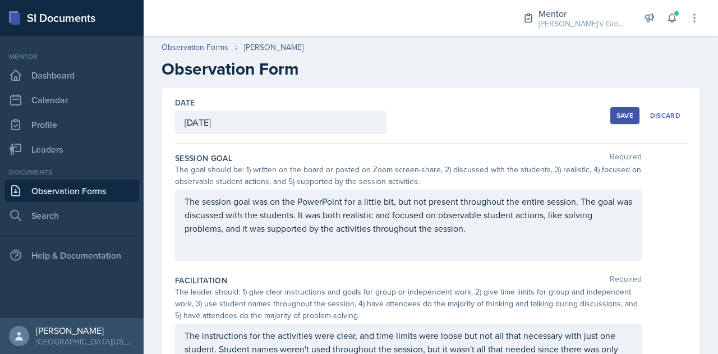
click at [610, 122] on button "Save" at bounding box center [624, 115] width 29 height 17
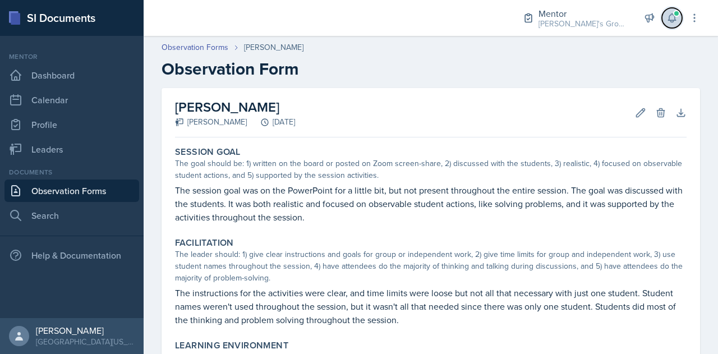
click at [669, 17] on icon at bounding box center [671, 18] width 7 height 8
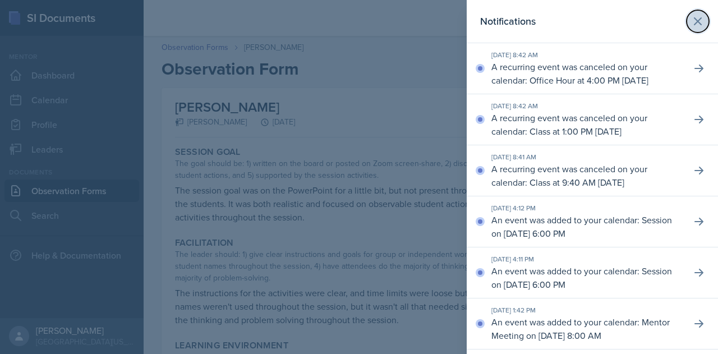
click at [691, 21] on icon at bounding box center [697, 21] width 13 height 13
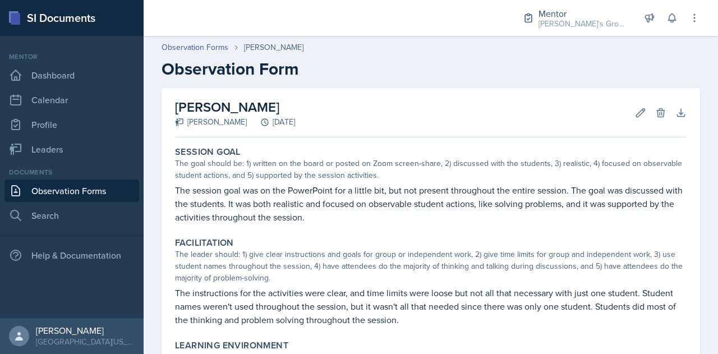
click at [504, 67] on h2 "Observation Form" at bounding box center [431, 69] width 539 height 20
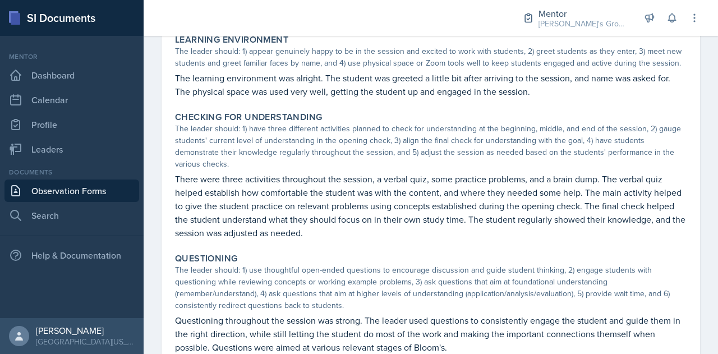
scroll to position [471, 0]
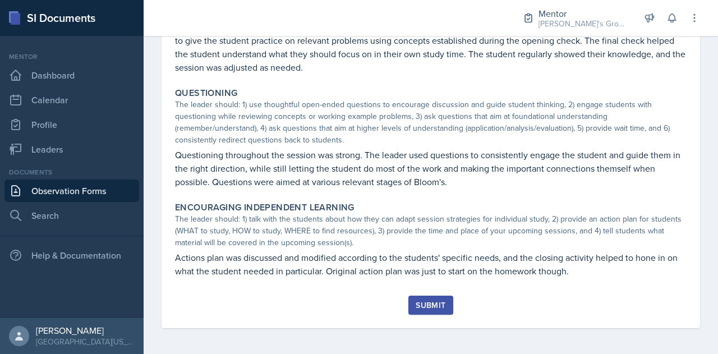
click at [429, 301] on div "Submit" at bounding box center [431, 305] width 30 height 9
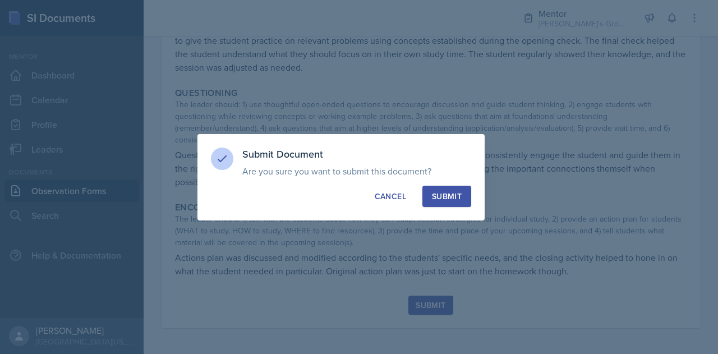
click at [440, 201] on div "Submit" at bounding box center [447, 196] width 30 height 11
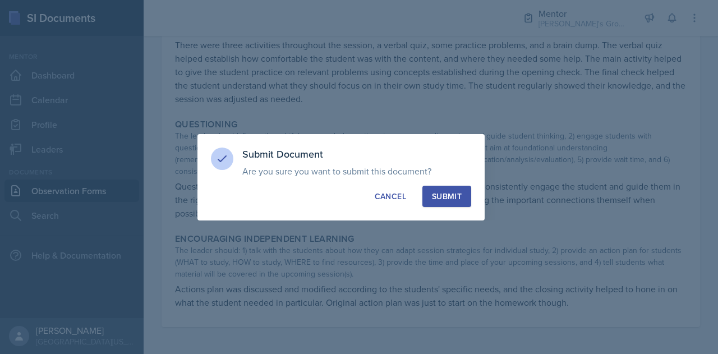
scroll to position [439, 0]
